Goal: Find contact information: Find contact information

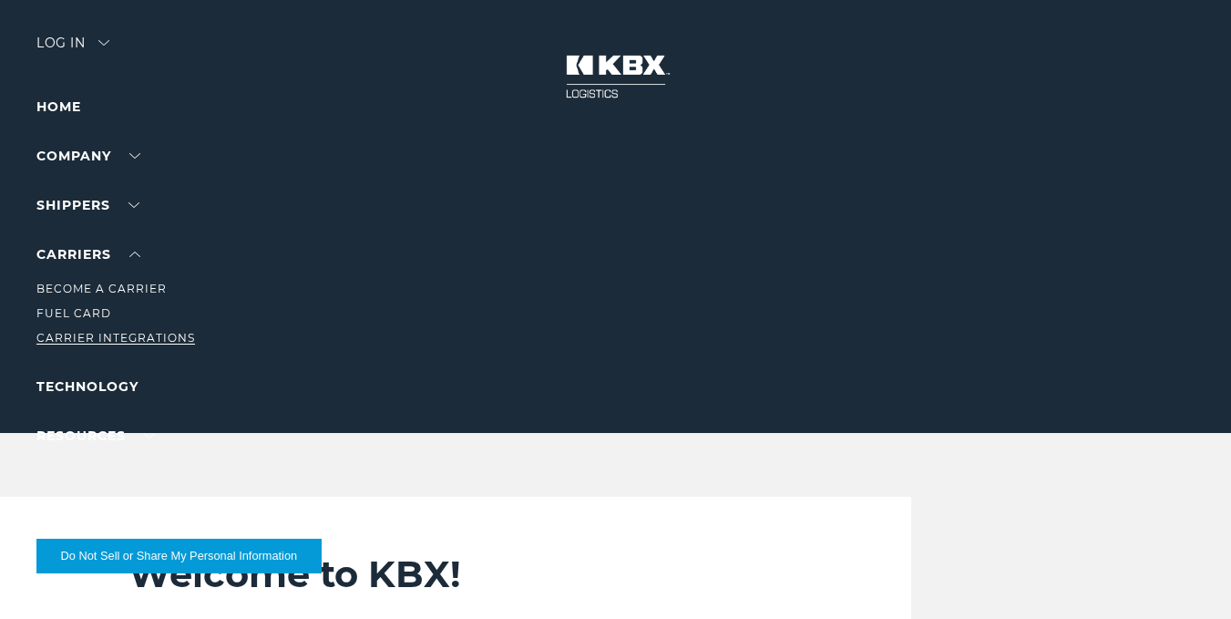
click at [128, 335] on link "Carrier Integrations" at bounding box center [115, 338] width 159 height 14
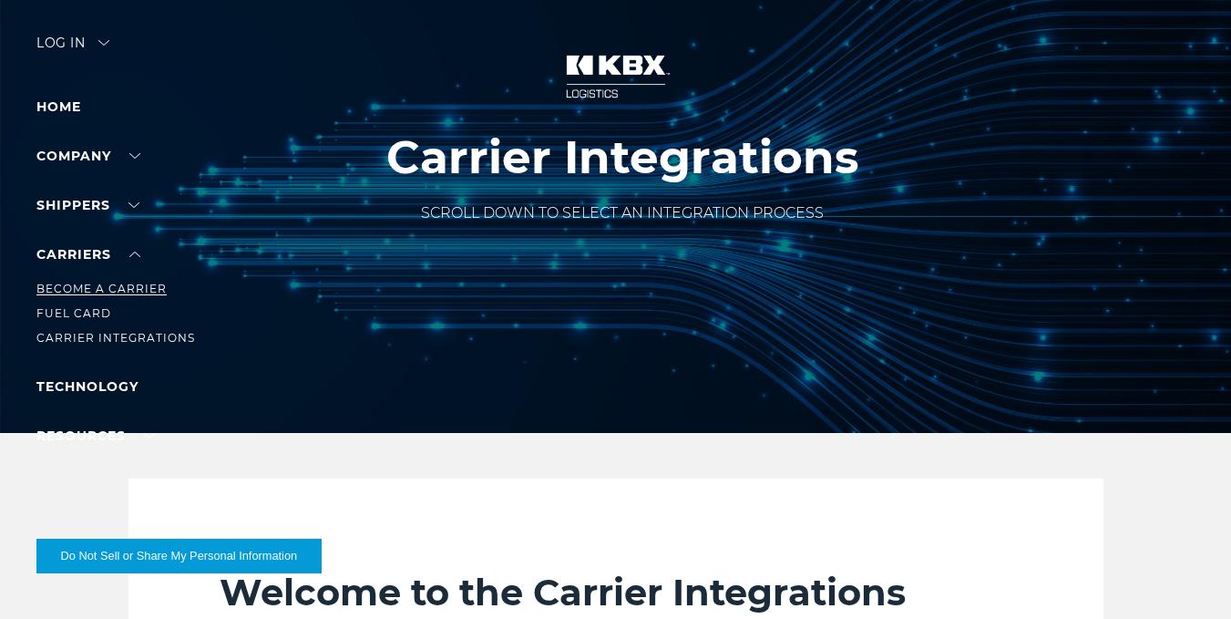
click at [125, 293] on link "Become a Carrier" at bounding box center [101, 289] width 130 height 14
click at [132, 290] on link "Become a Carrier" at bounding box center [101, 289] width 130 height 14
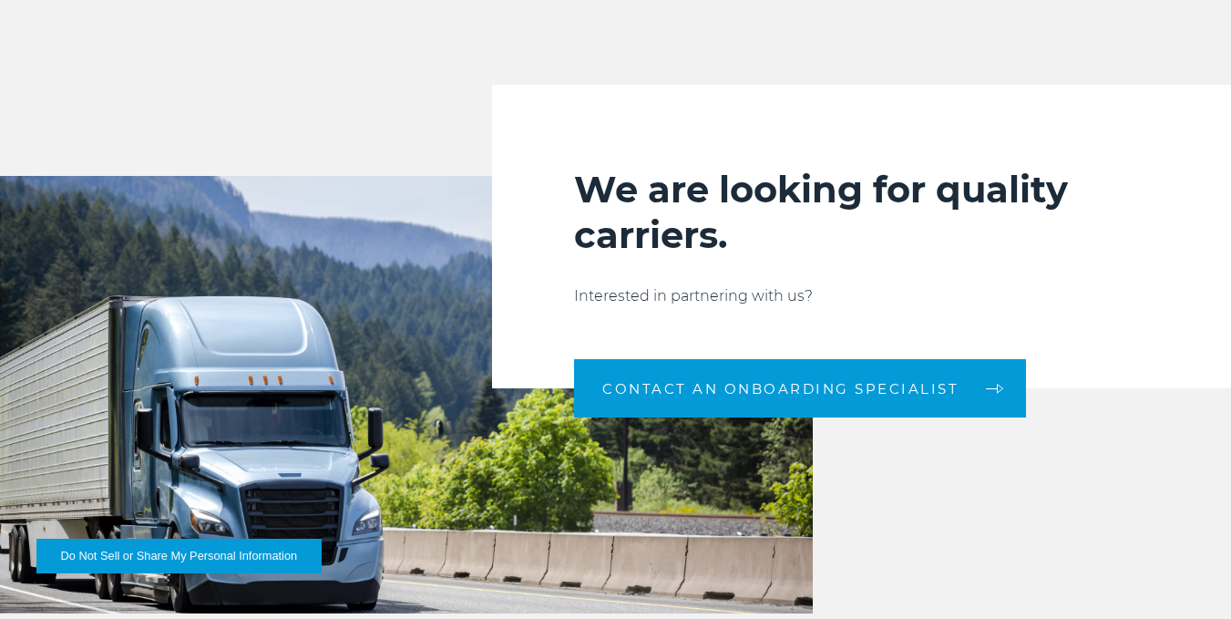
scroll to position [1732, 0]
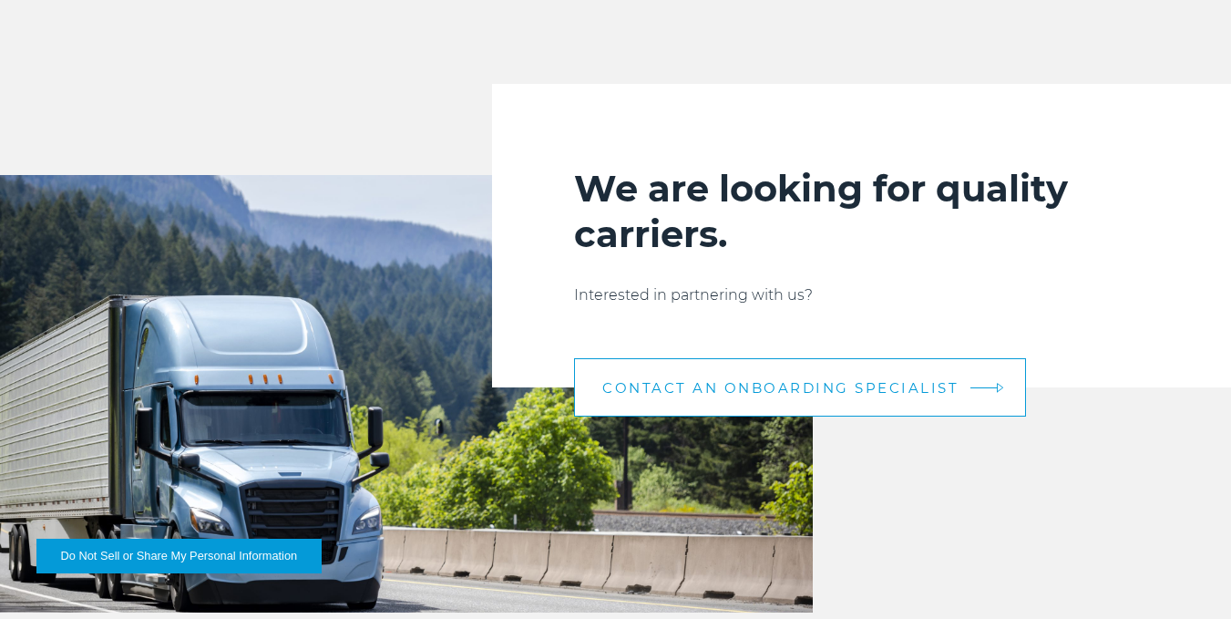
click at [767, 396] on link "CONTACT AN ONBOARDING SPECIALIST" at bounding box center [800, 387] width 452 height 58
click at [777, 401] on link "CONTACT AN ONBOARDING SPECIALIST" at bounding box center [800, 387] width 452 height 58
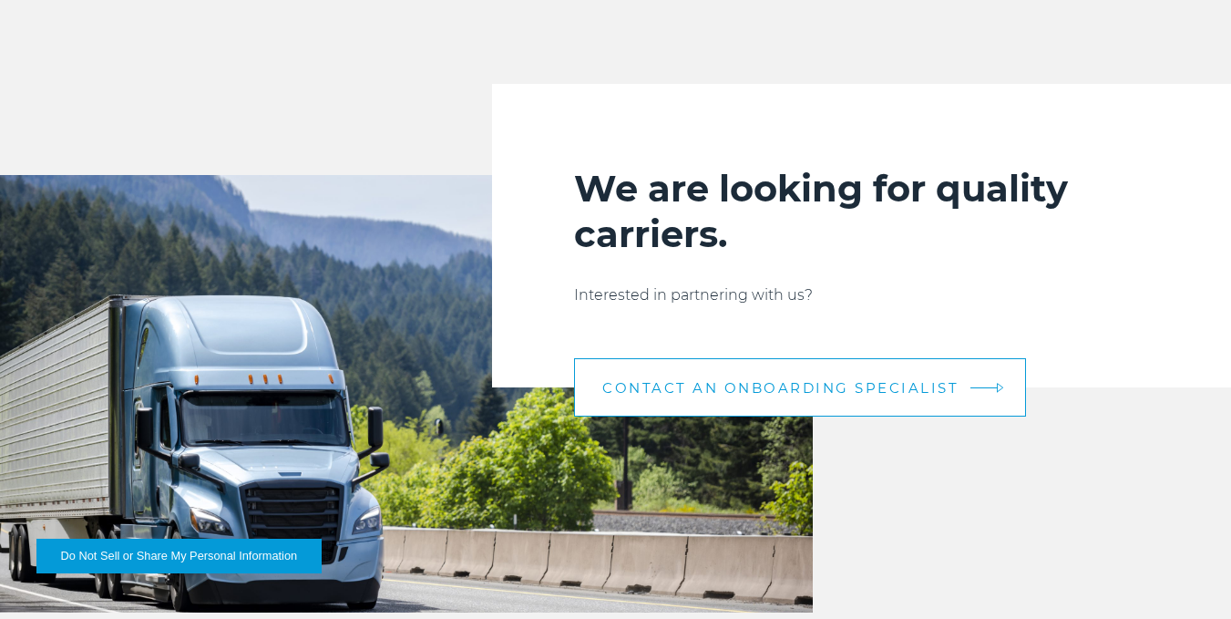
click at [777, 401] on link "CONTACT AN ONBOARDING SPECIALIST" at bounding box center [800, 387] width 452 height 58
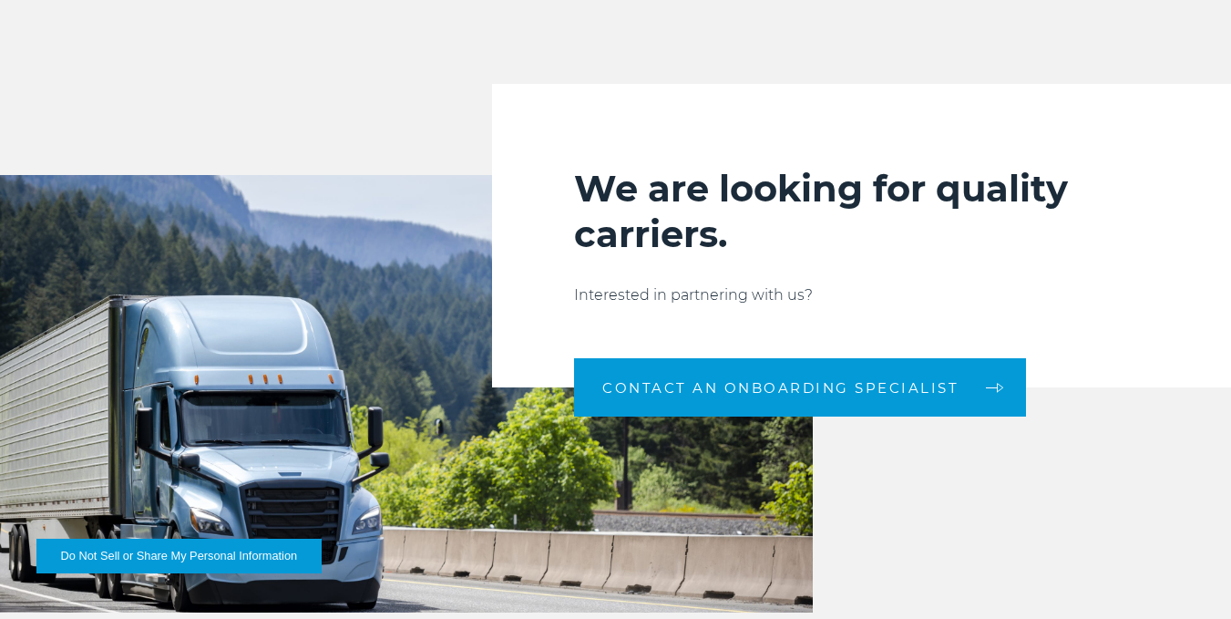
click at [792, 307] on div "We are looking for quality carriers. Interested in partnering with us? CONTACT …" at bounding box center [861, 235] width 739 height 303
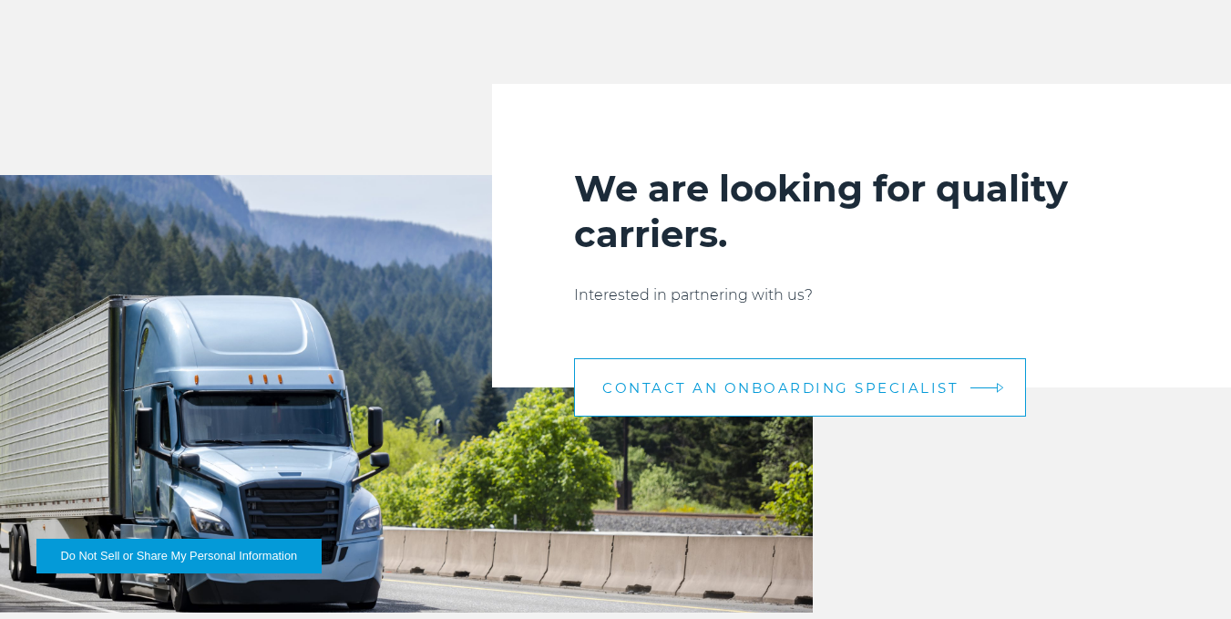
click at [830, 402] on link "CONTACT AN ONBOARDING SPECIALIST" at bounding box center [800, 387] width 452 height 58
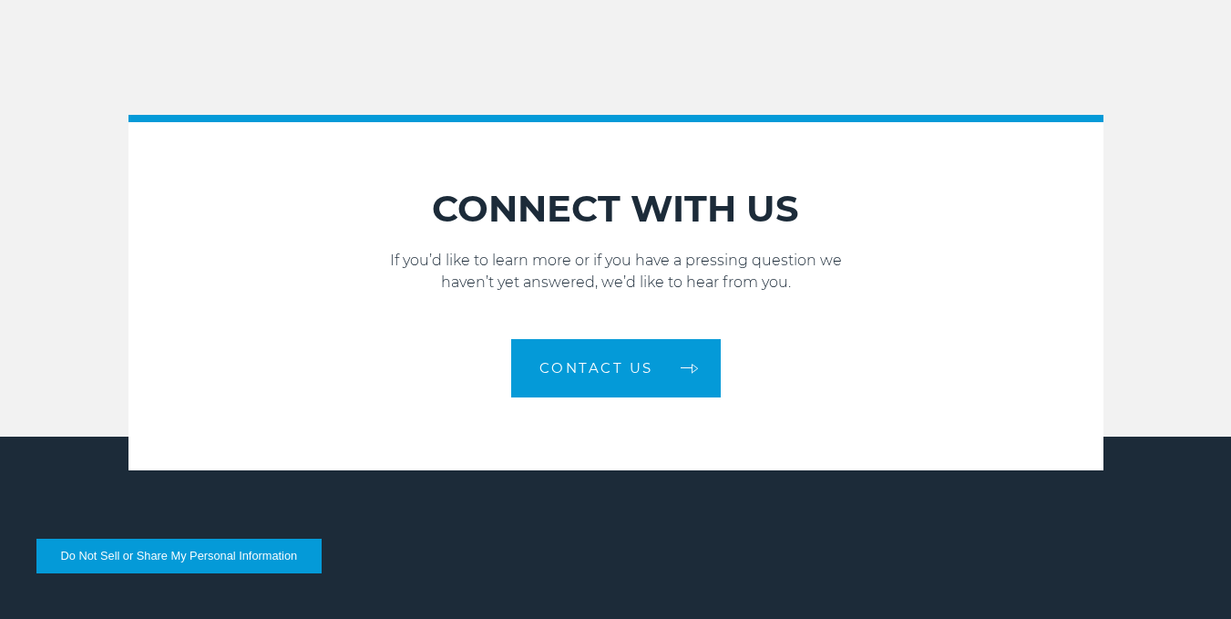
scroll to position [2370, 0]
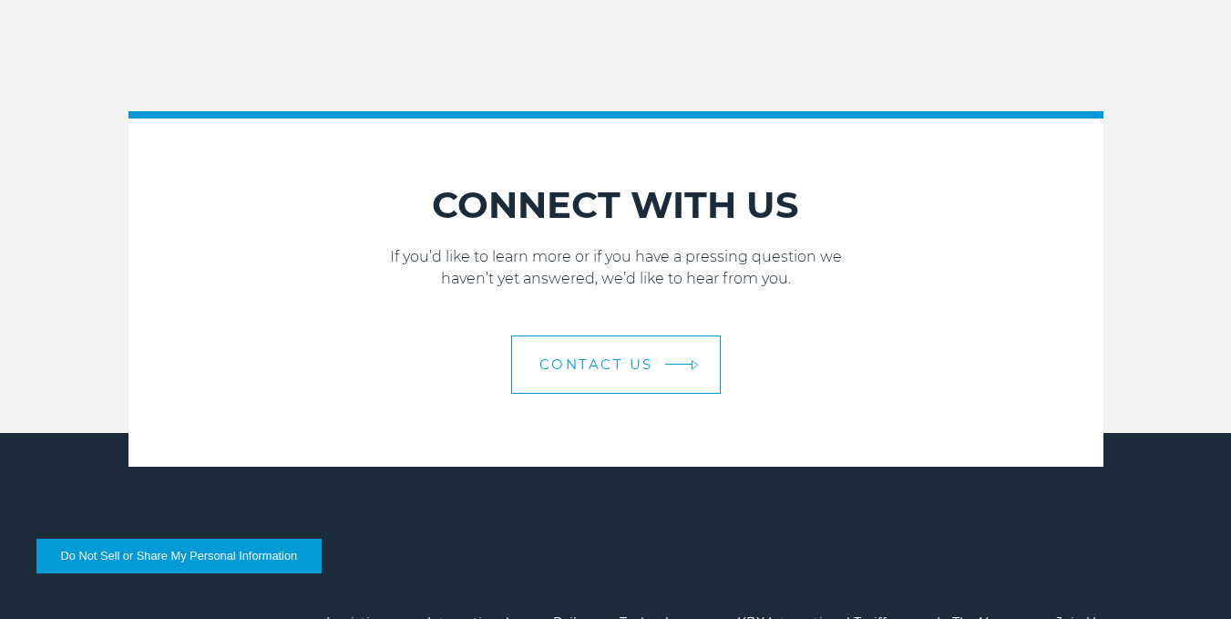
click at [679, 370] on link "Contact Us" at bounding box center [616, 364] width 210 height 58
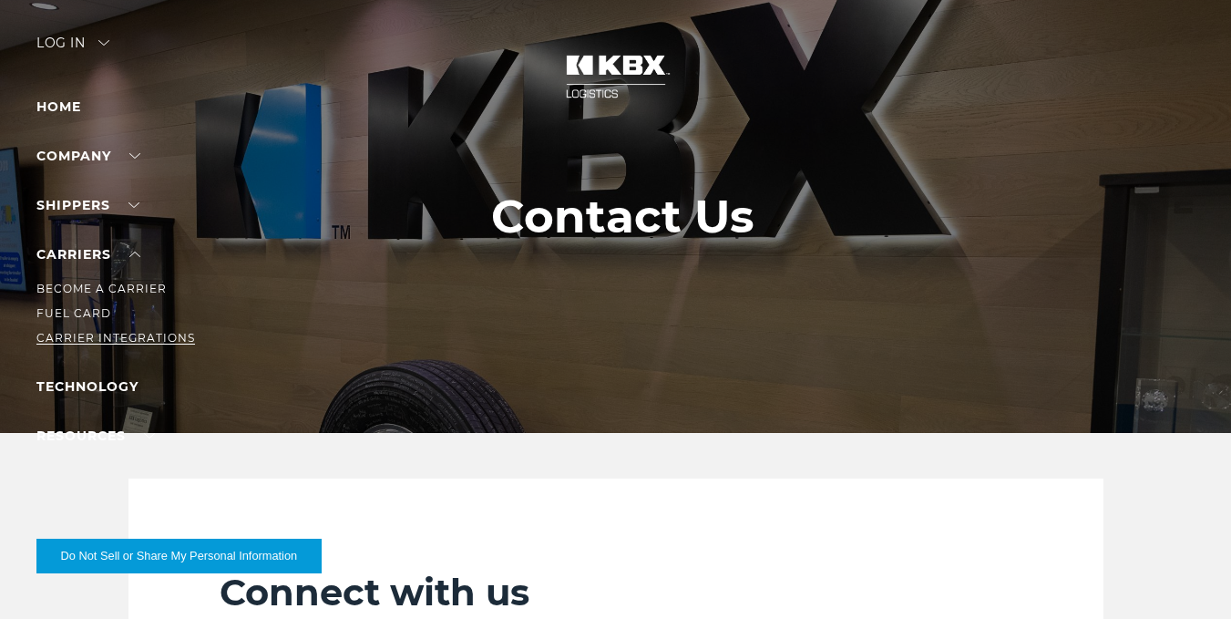
click at [131, 338] on link "Carrier Integrations" at bounding box center [115, 338] width 159 height 14
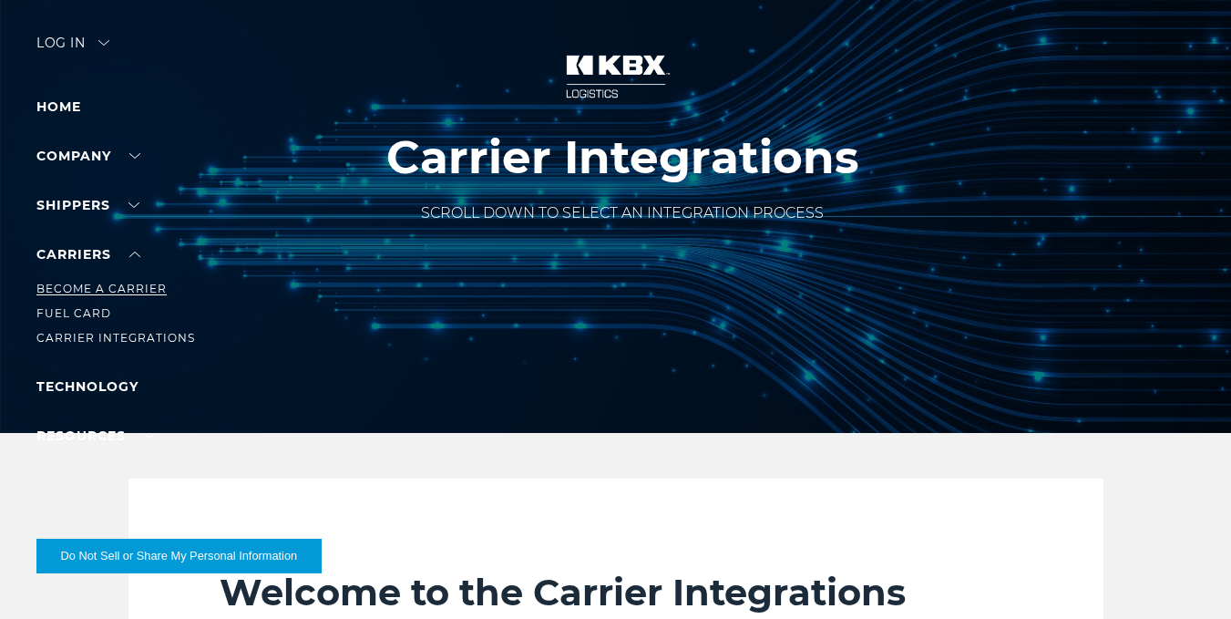
click at [110, 287] on link "Become a Carrier" at bounding box center [101, 289] width 130 height 14
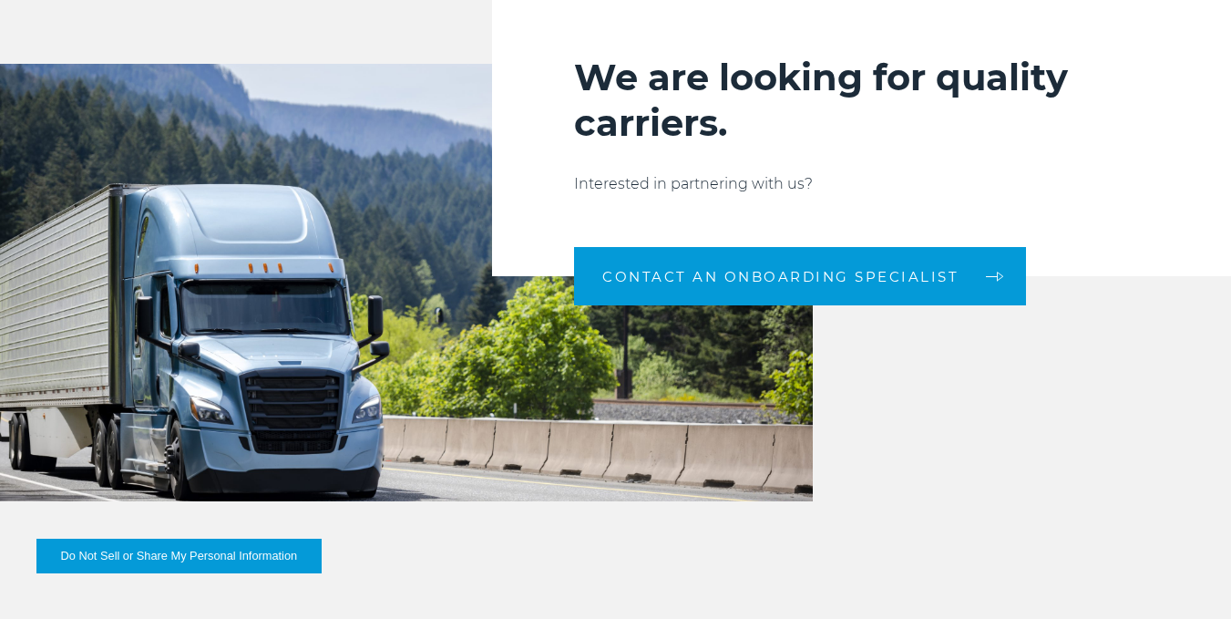
scroll to position [1914, 0]
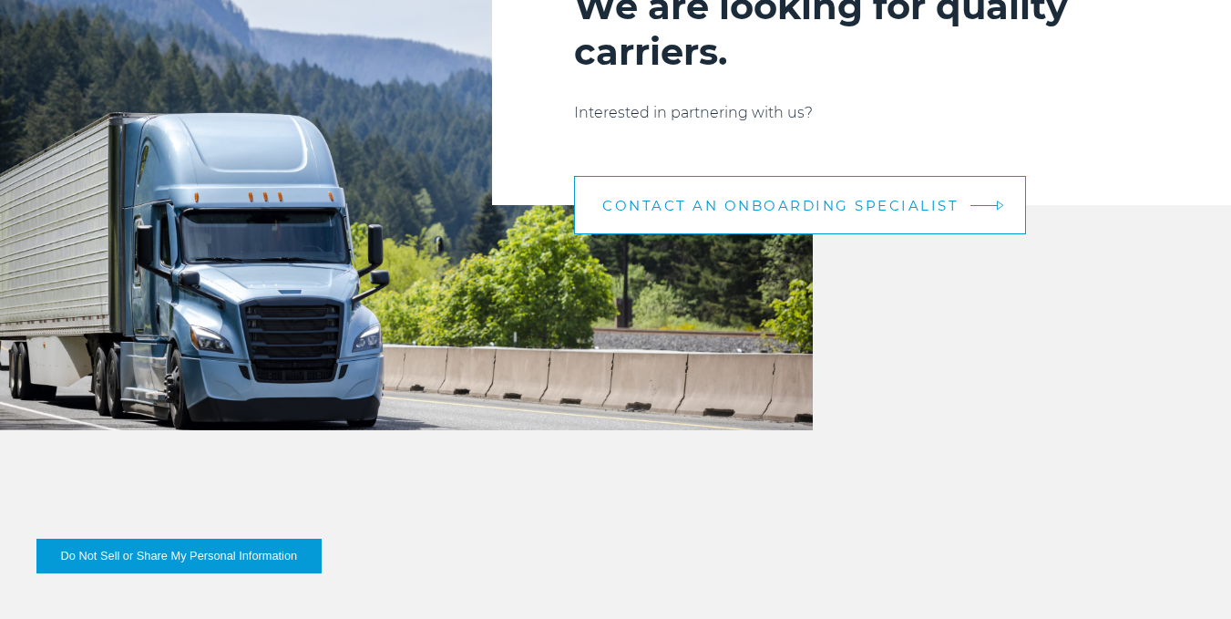
click at [745, 226] on link "CONTACT AN ONBOARDING SPECIALIST" at bounding box center [800, 205] width 452 height 58
click at [810, 204] on span "CONTACT AN ONBOARDING SPECIALIST" at bounding box center [780, 206] width 356 height 14
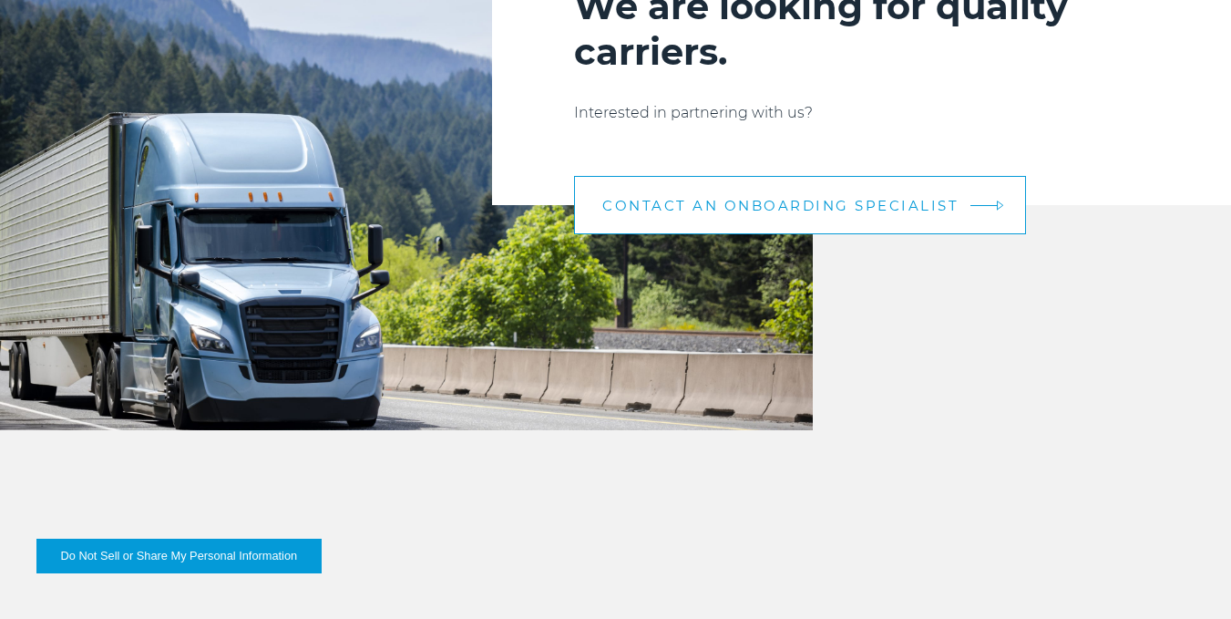
click at [811, 203] on span "CONTACT AN ONBOARDING SPECIALIST" at bounding box center [780, 206] width 356 height 14
